Goal: Task Accomplishment & Management: Complete application form

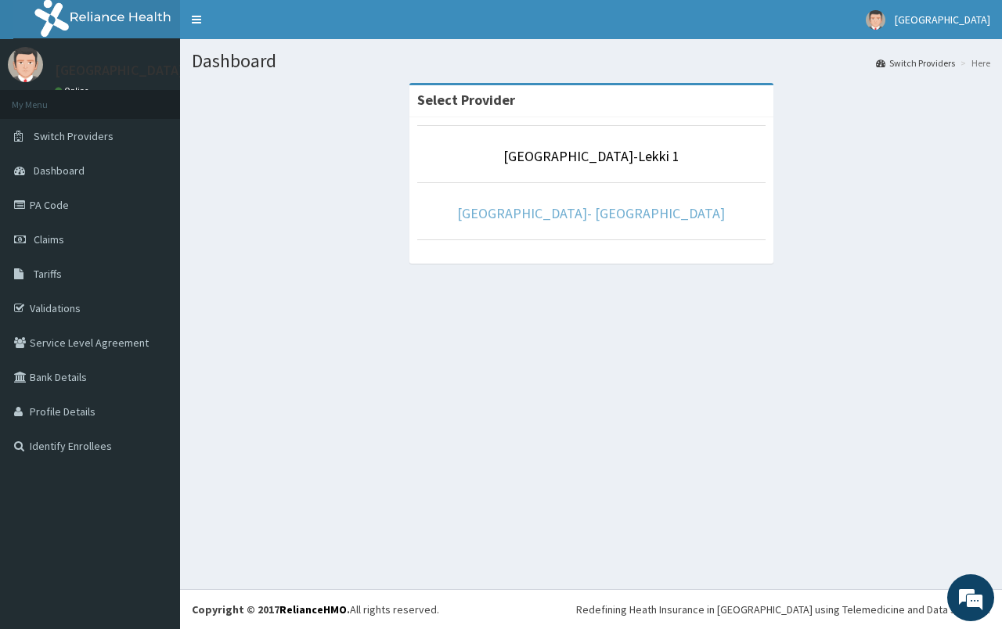
click at [582, 215] on link "[GEOGRAPHIC_DATA]- [GEOGRAPHIC_DATA]" at bounding box center [591, 213] width 268 height 18
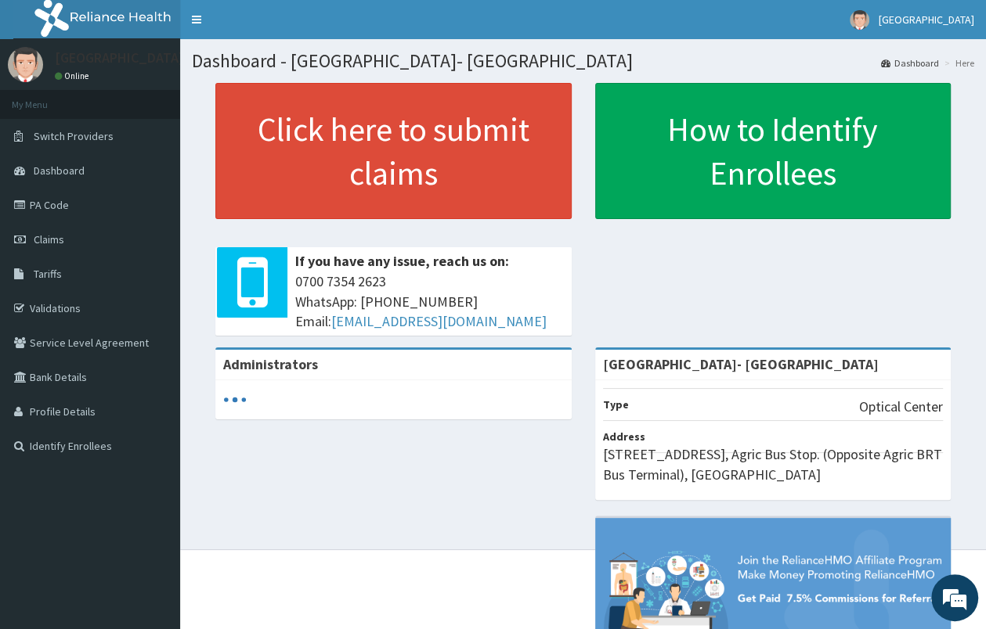
click at [63, 246] on span "Claims" at bounding box center [49, 240] width 31 height 14
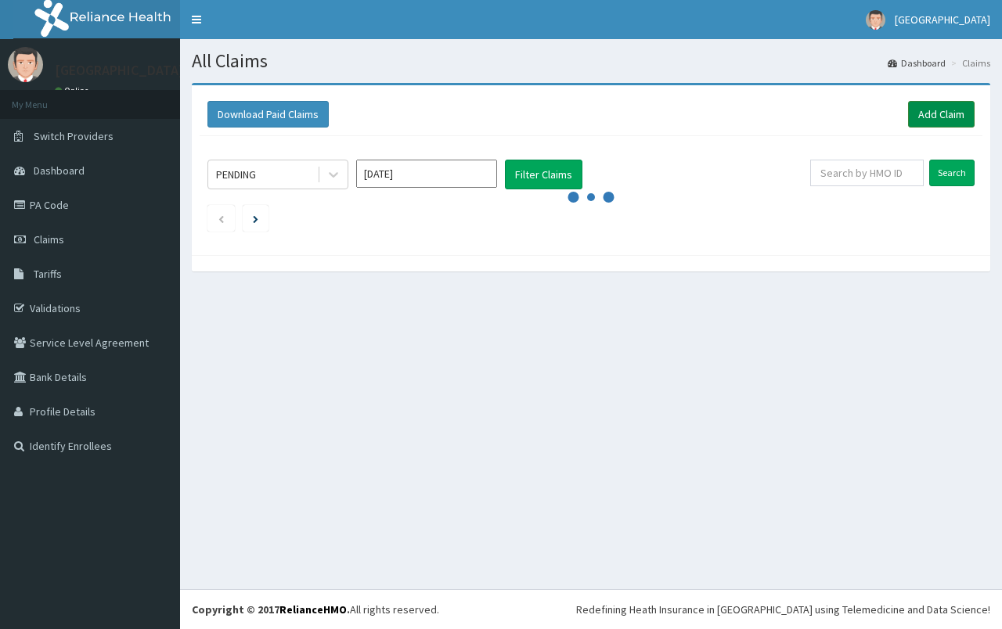
click at [928, 117] on link "Add Claim" at bounding box center [941, 114] width 67 height 27
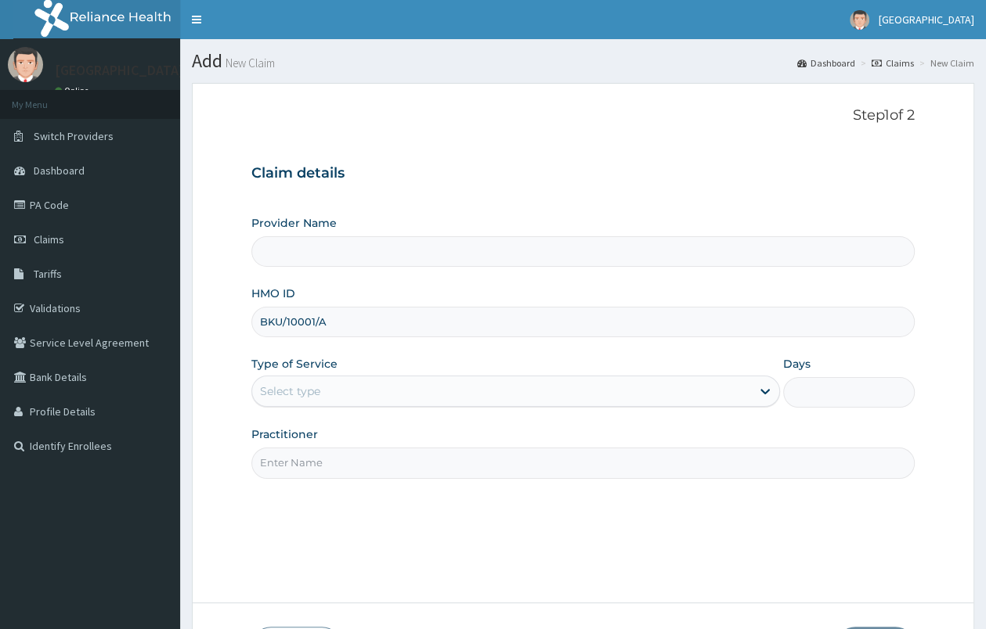
type input "[GEOGRAPHIC_DATA]- [GEOGRAPHIC_DATA]"
type input "BKU/10001/A"
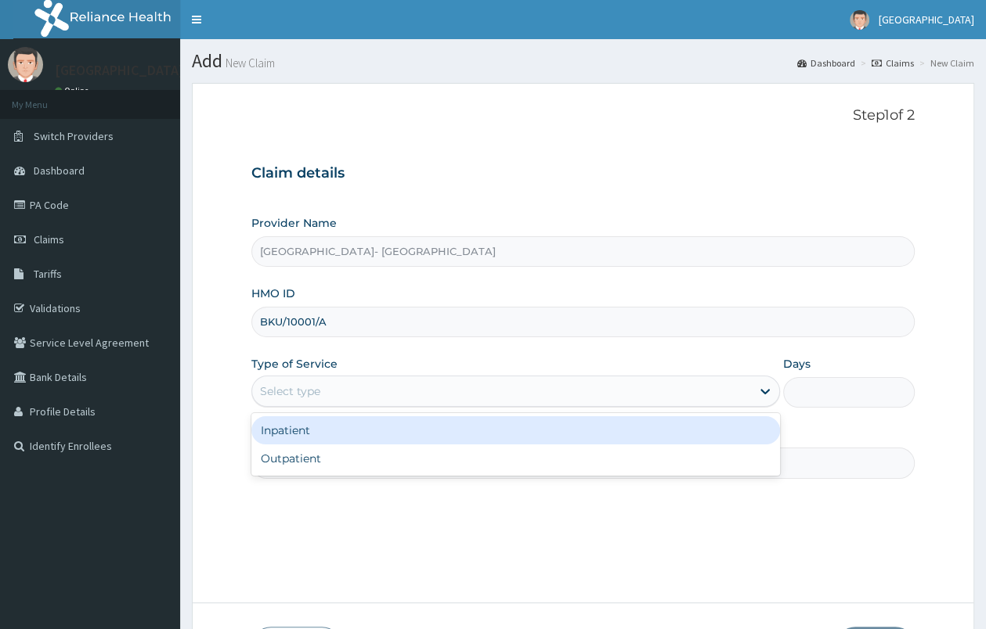
click at [416, 400] on div "Select type" at bounding box center [501, 391] width 499 height 25
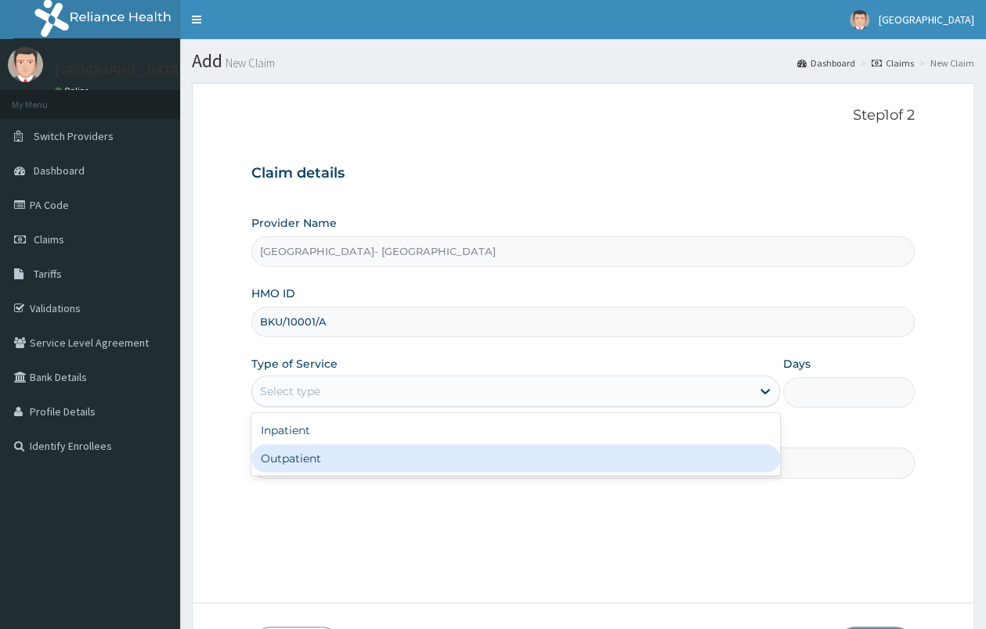
drag, startPoint x: 416, startPoint y: 456, endPoint x: 478, endPoint y: 438, distance: 64.6
click at [417, 456] on div "Outpatient" at bounding box center [515, 459] width 528 height 28
type input "1"
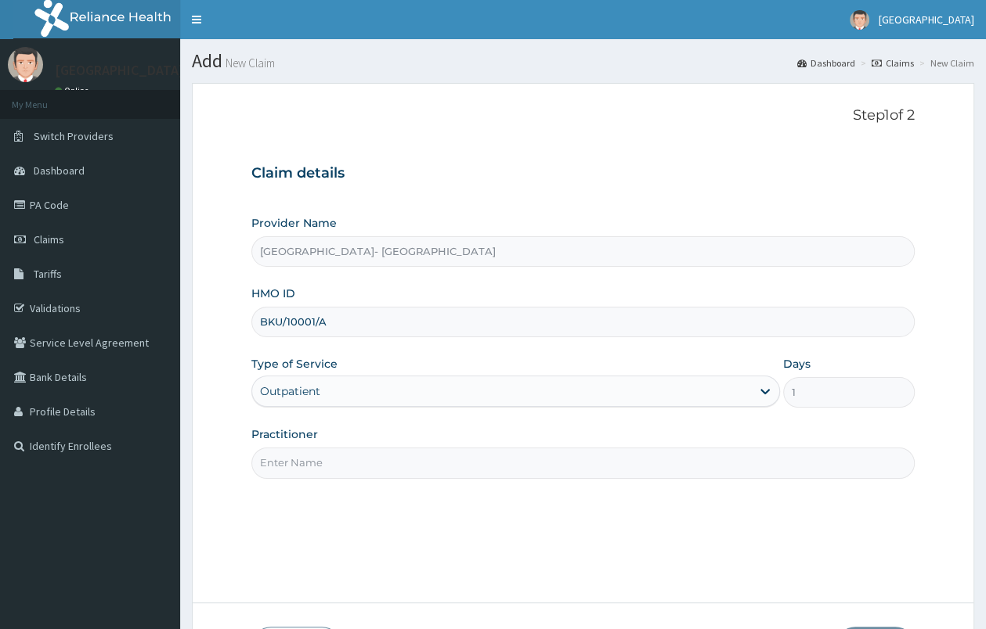
click at [604, 477] on input "Practitioner" at bounding box center [582, 463] width 663 height 31
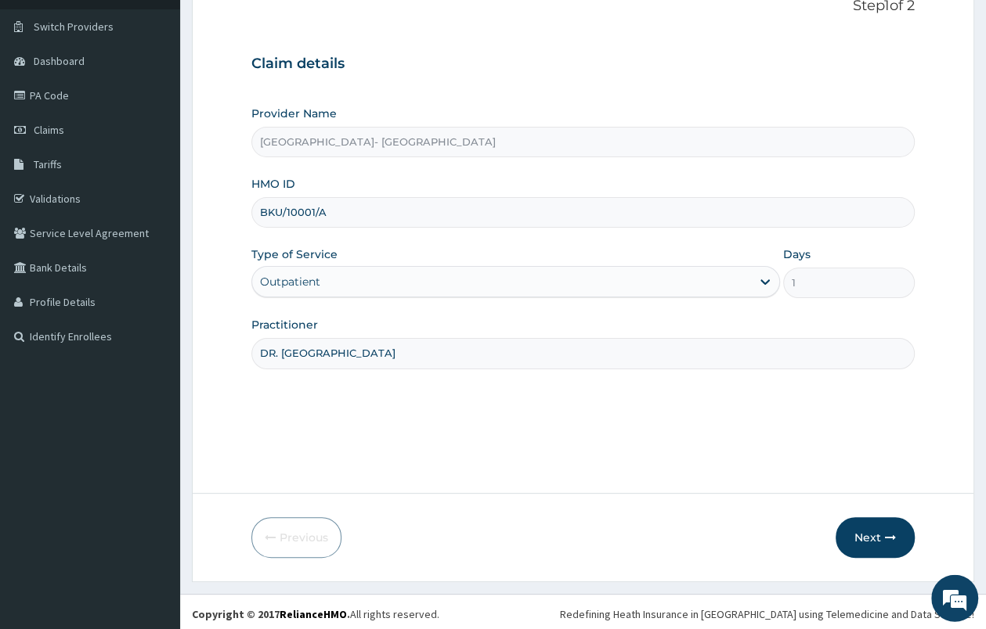
scroll to position [115, 0]
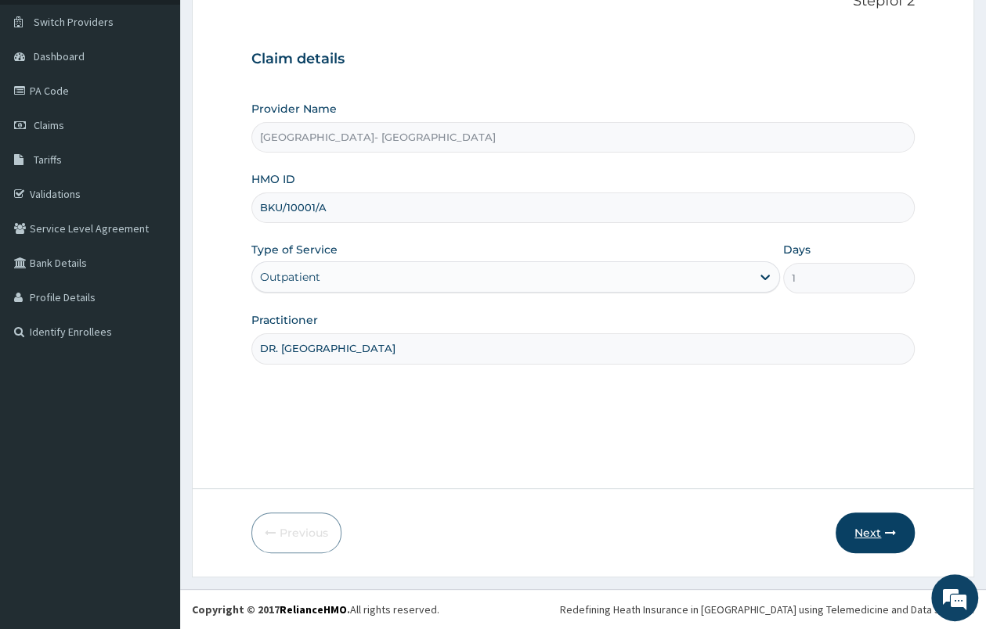
type input "DR. UWA"
click at [848, 527] on button "Next" at bounding box center [874, 533] width 79 height 41
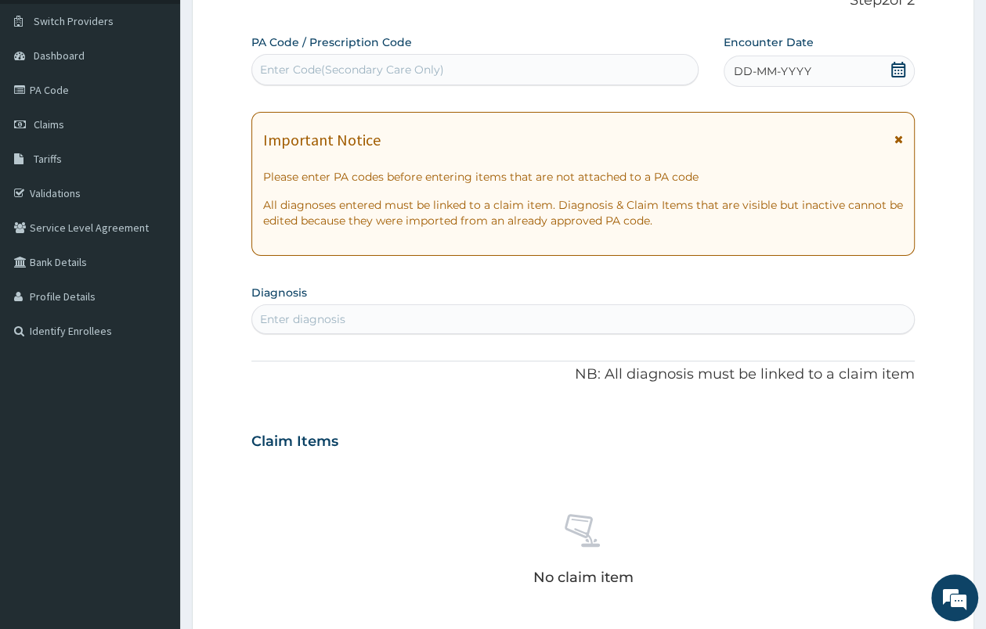
click at [367, 71] on div "Enter Code(Secondary Care Only)" at bounding box center [352, 70] width 184 height 16
paste input "PA/2DEA83"
type input "PA/2DEA83"
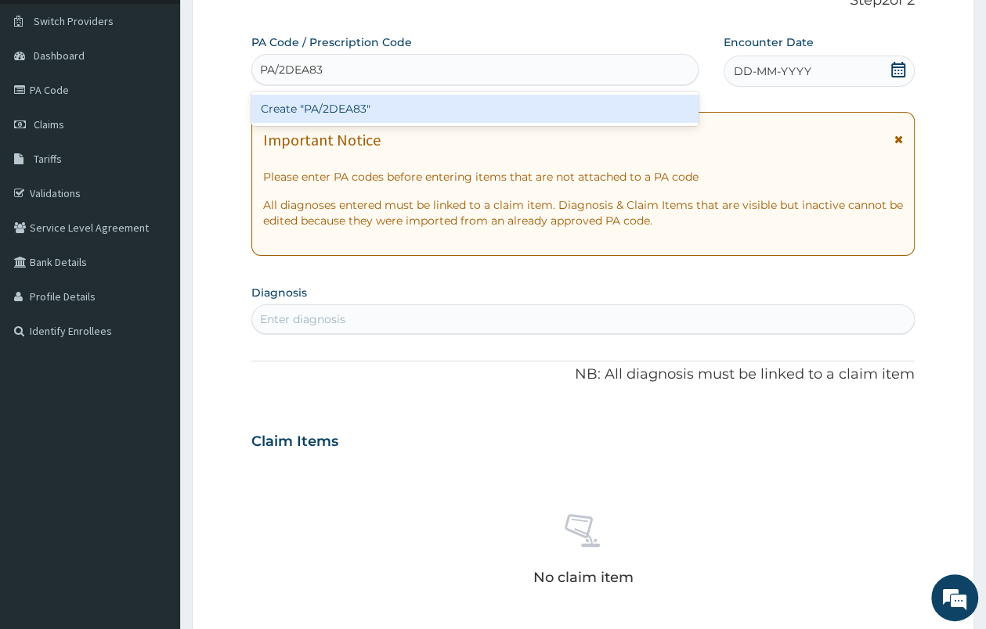
click at [400, 108] on div "Create "PA/2DEA83"" at bounding box center [474, 109] width 447 height 28
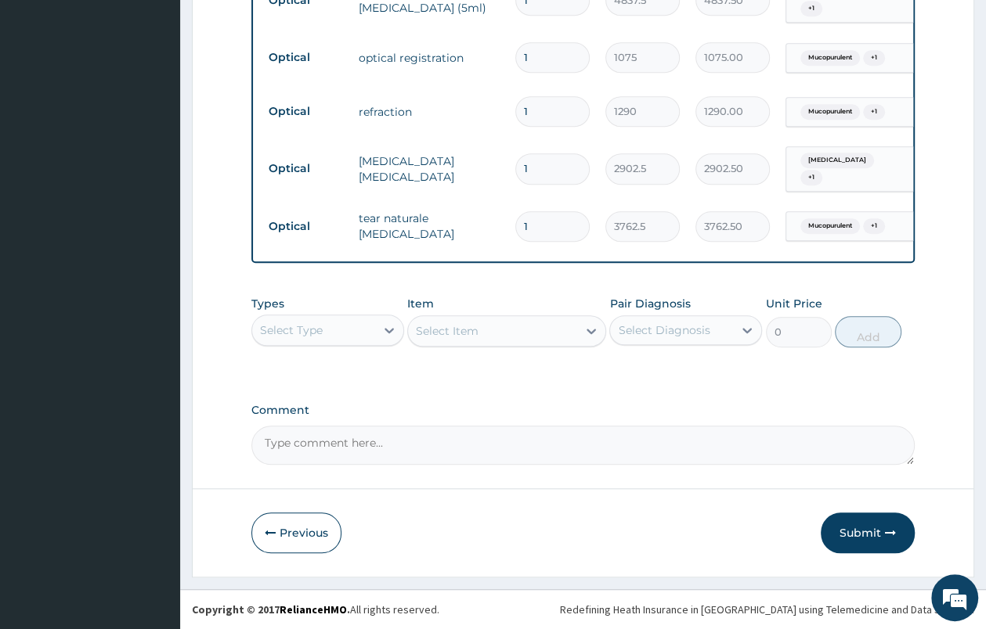
scroll to position [0, 122]
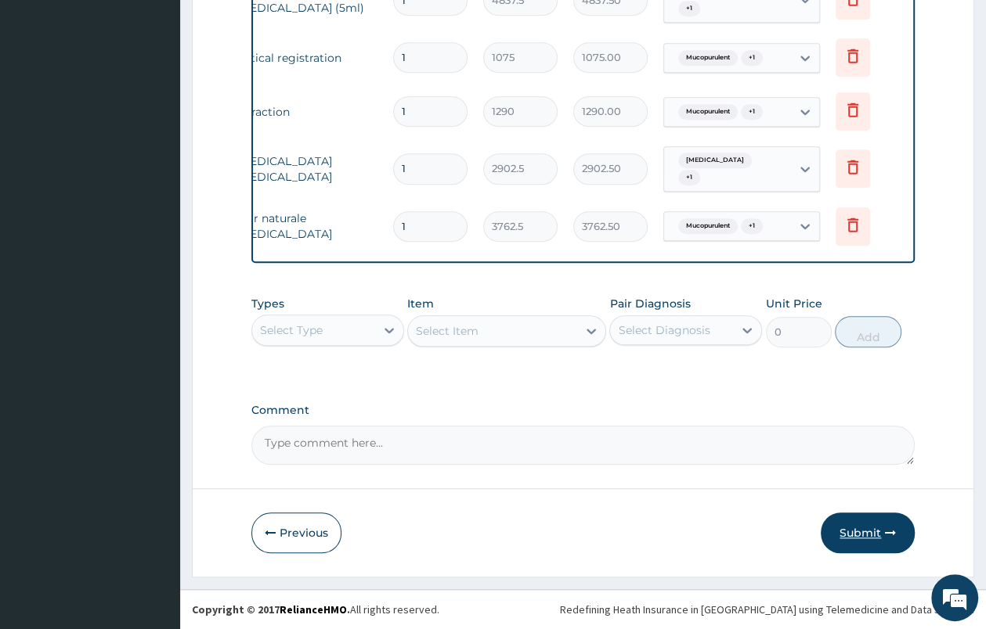
click at [862, 541] on button "Submit" at bounding box center [867, 533] width 94 height 41
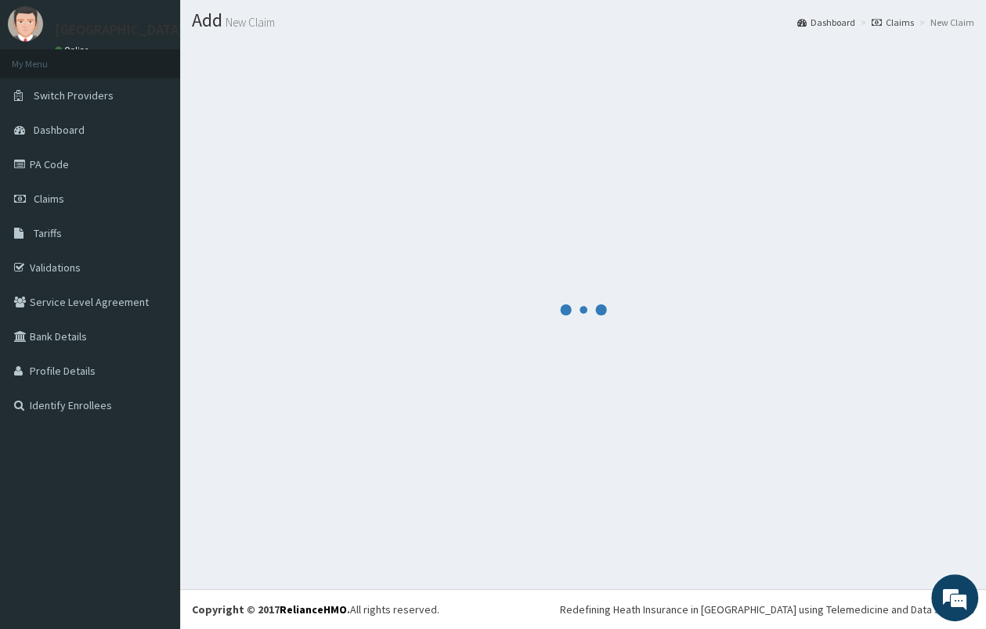
scroll to position [41, 0]
